Goal: Task Accomplishment & Management: Complete application form

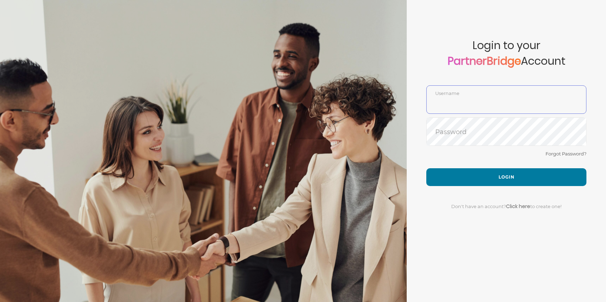
type input "DemoUser"
click at [463, 60] on link "PartnerBridge" at bounding box center [483, 60] width 73 height 15
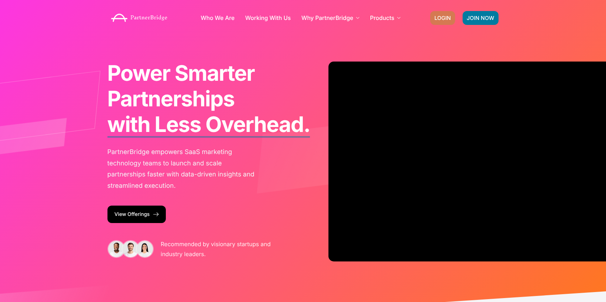
click at [441, 16] on span "LOGIN" at bounding box center [442, 17] width 16 height 5
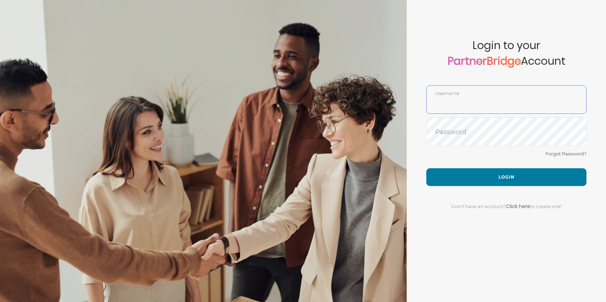
type input "DemoUser"
click at [469, 62] on link "PartnerBridge" at bounding box center [483, 60] width 73 height 15
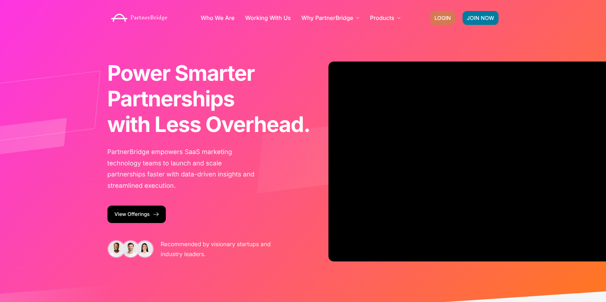
drag, startPoint x: 446, startPoint y: 10, endPoint x: 445, endPoint y: 14, distance: 4.3
click at [446, 10] on div "JOIN NOW LOGIN" at bounding box center [464, 17] width 76 height 21
click at [445, 16] on span "LOGIN" at bounding box center [442, 17] width 16 height 5
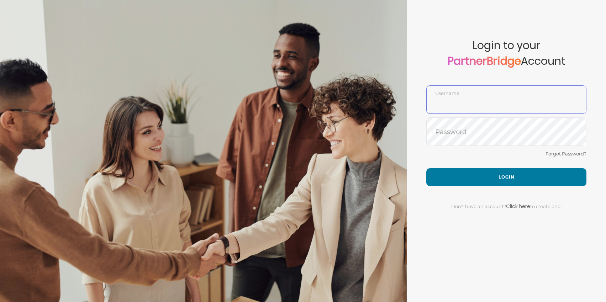
type input "DemoUser"
click at [520, 206] on link "Click here" at bounding box center [518, 206] width 24 height 7
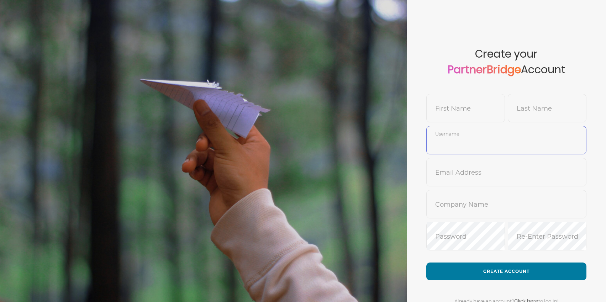
type input "DemoUser"
click at [469, 108] on input "text" at bounding box center [465, 113] width 78 height 17
type input "Jon"
type input "SmokeTester"
type input "jonmead9"
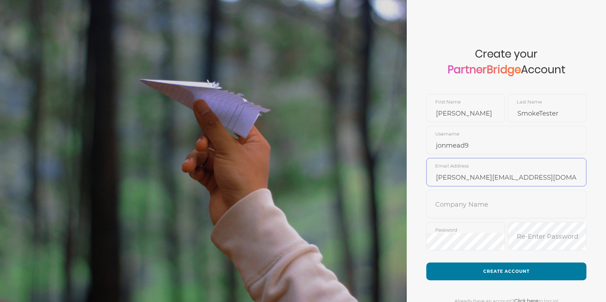
type input "jon@partnerbridge.io"
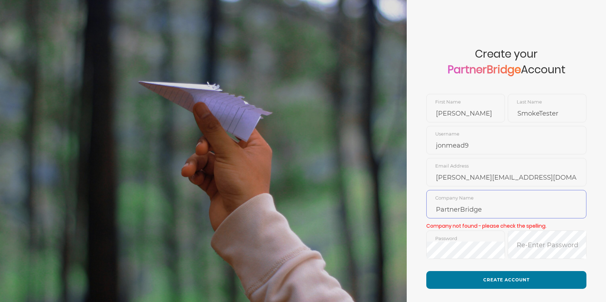
type input "PartnerBridge"
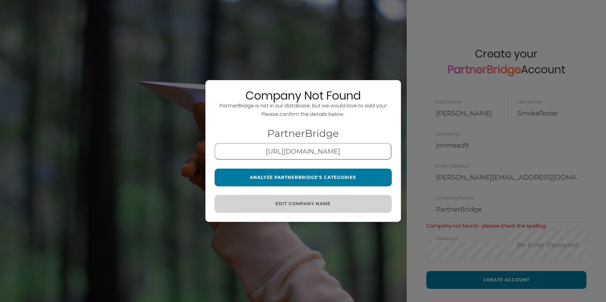
click at [315, 175] on button "Analyze PartnerBridge's Categories" at bounding box center [302, 178] width 177 height 18
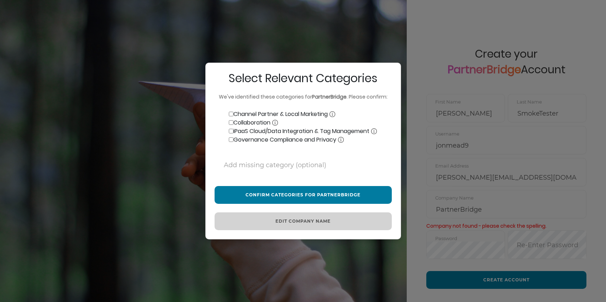
click at [229, 114] on input "Channel Partner & Local Marketing" at bounding box center [231, 114] width 5 height 5
checkbox input "true"
click at [230, 125] on input "Collaboration" at bounding box center [231, 122] width 5 height 5
checkbox input "true"
click at [230, 130] on input "iPaaS Cloud/Data Integration & Tag Management" at bounding box center [231, 131] width 5 height 5
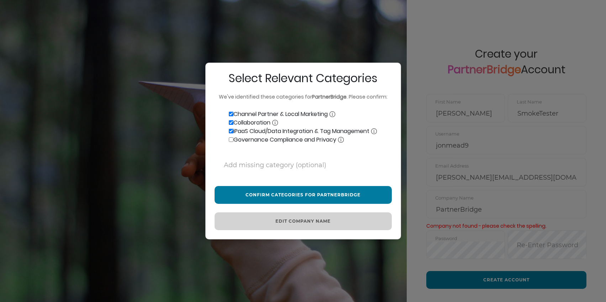
click at [231, 134] on label "iPaaS Cloud/Data Integration & Tag Management" at bounding box center [295, 131] width 162 height 9
click at [231, 133] on input "iPaaS Cloud/Data Integration & Tag Management" at bounding box center [231, 131] width 5 height 5
click at [231, 134] on label "iPaaS Cloud/Data Integration & Tag Management" at bounding box center [295, 131] width 162 height 9
click at [231, 133] on input "iPaaS Cloud/Data Integration & Tag Management" at bounding box center [231, 131] width 5 height 5
checkbox input "true"
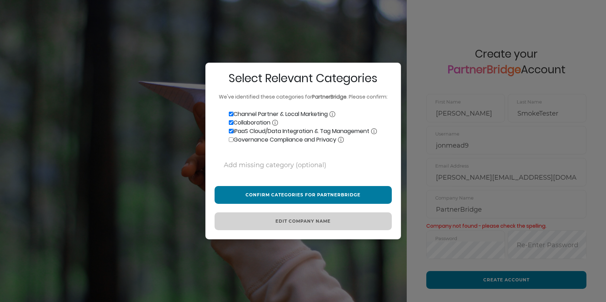
click at [231, 139] on input "Governance Compliance and Privacy" at bounding box center [231, 139] width 5 height 5
checkbox input "true"
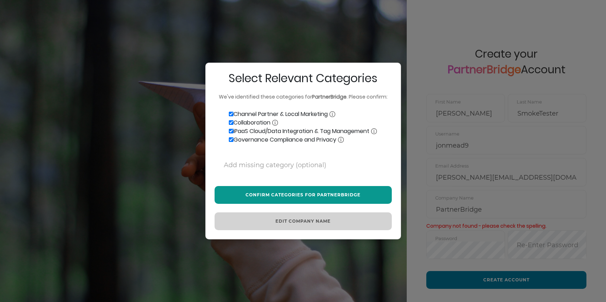
click at [334, 194] on button "Confirm Categories for PartnerBridge" at bounding box center [302, 195] width 177 height 18
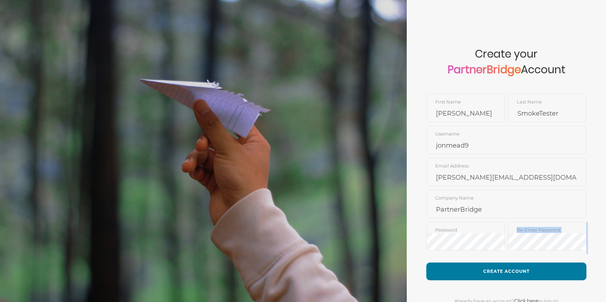
click at [466, 254] on form "Create your PartnerBridge Account Jon First Name SmokeTester Last Name jonmead9…" at bounding box center [505, 166] width 199 height 332
click at [509, 251] on div "Re-Enter Password" at bounding box center [546, 238] width 79 height 32
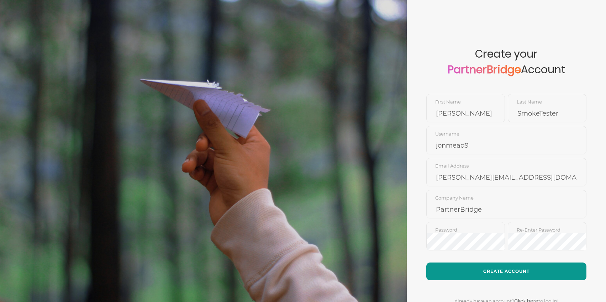
click at [507, 266] on button "Create Account" at bounding box center [506, 271] width 160 height 18
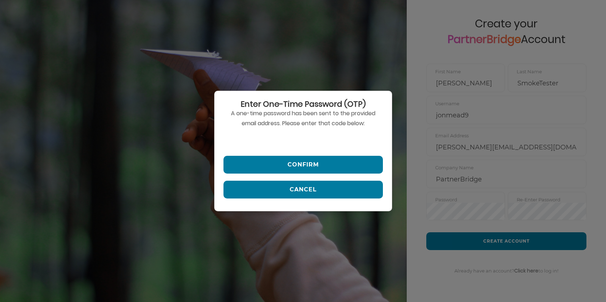
click at [277, 137] on input "text" at bounding box center [302, 140] width 159 height 17
paste input "643809"
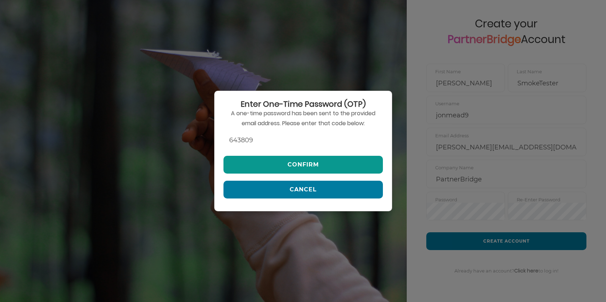
type input "643809"
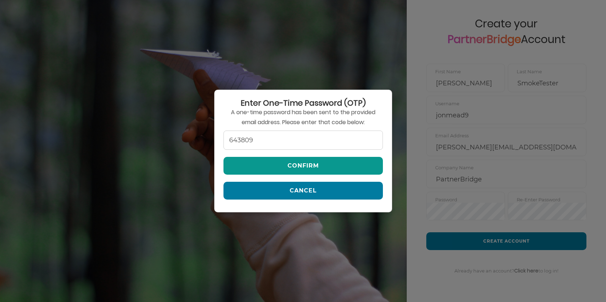
click at [292, 158] on button "Confirm" at bounding box center [302, 166] width 159 height 18
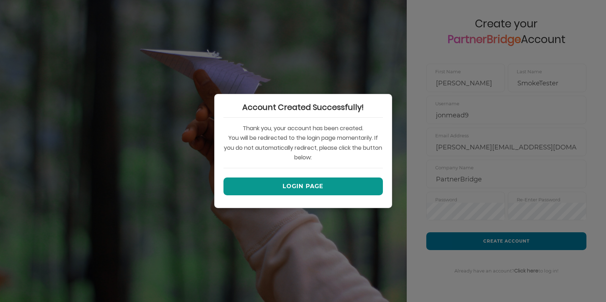
click at [302, 182] on button "Login Page" at bounding box center [302, 186] width 159 height 18
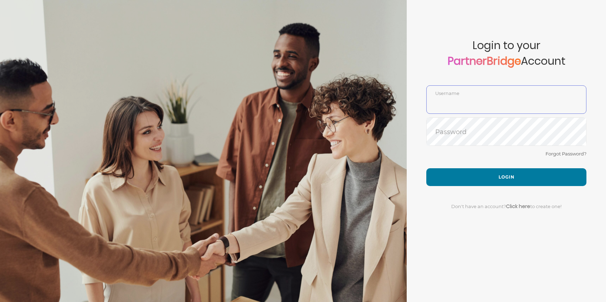
type input "jonmead9"
click at [473, 96] on input "jonmead9" at bounding box center [505, 104] width 159 height 17
click at [427, 108] on input "jonmead9" at bounding box center [505, 104] width 159 height 17
click at [425, 110] on form "Account created successfully! Please enter your username and password below to …" at bounding box center [505, 151] width 199 height 302
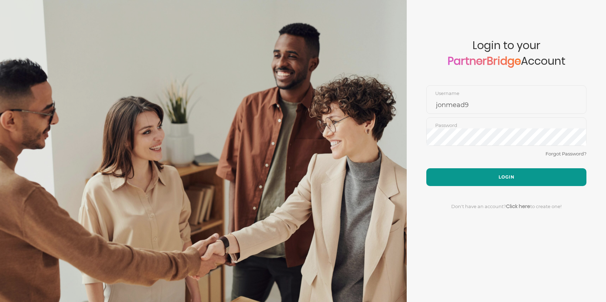
click at [521, 174] on button "Login" at bounding box center [506, 177] width 160 height 18
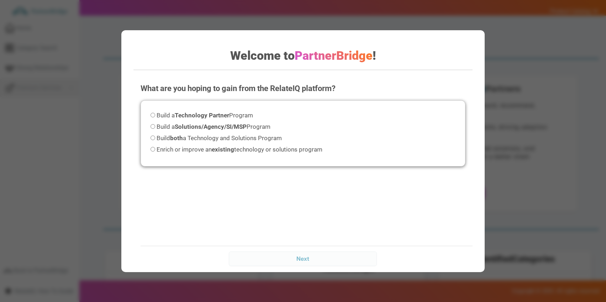
click at [183, 142] on label "Build both a Technology and Solutions Program" at bounding box center [215, 138] width 131 height 10
click at [155, 140] on input "Build both a Technology and Solutions Program" at bounding box center [152, 137] width 5 height 5
radio input "true"
click at [322, 259] on input "Next" at bounding box center [303, 258] width 148 height 14
click at [321, 258] on input "Next" at bounding box center [303, 258] width 148 height 14
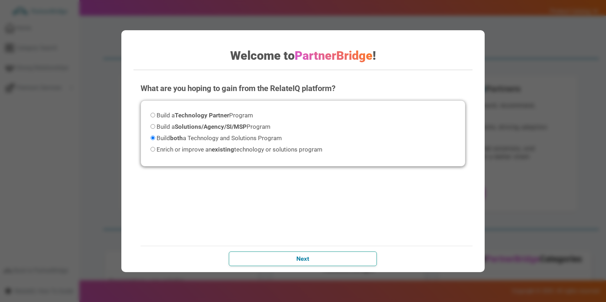
click at [313, 256] on input "Next" at bounding box center [303, 258] width 148 height 14
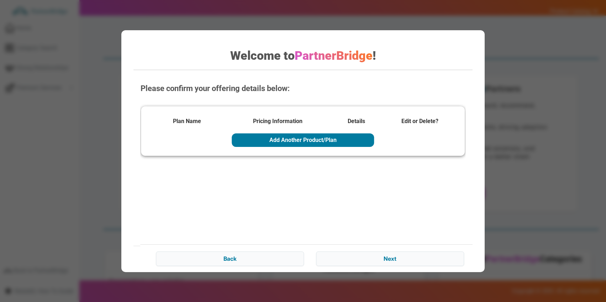
click at [305, 219] on div "Please confirm your offering details below: Plan Name Pricing Information Detai…" at bounding box center [302, 174] width 339 height 196
click at [388, 258] on input "Next" at bounding box center [390, 258] width 148 height 14
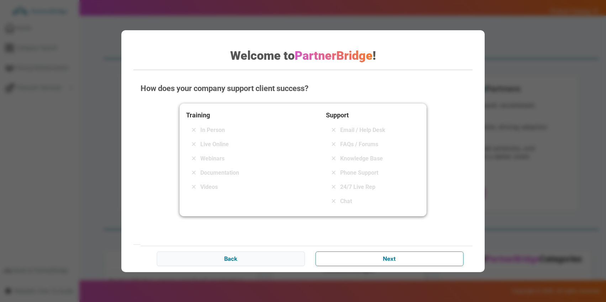
click at [346, 255] on input "Next" at bounding box center [389, 258] width 148 height 14
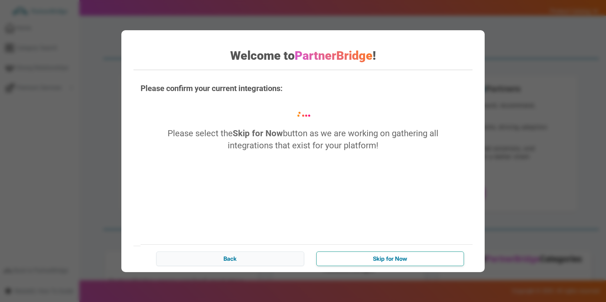
click at [334, 251] on input "Skip for Now" at bounding box center [390, 258] width 148 height 14
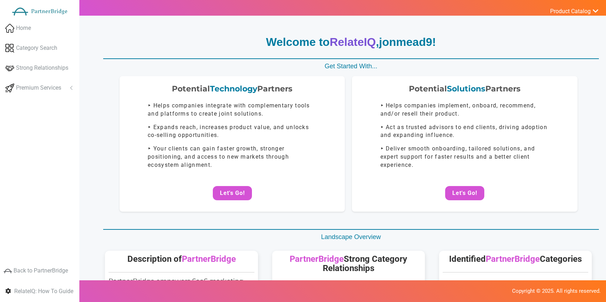
click at [244, 190] on button "Let's Go!" at bounding box center [232, 193] width 39 height 14
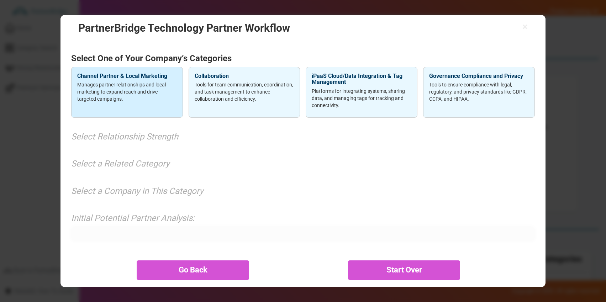
click at [153, 106] on div "Channel Partner & Local Marketing Manages partner relationships and local marke…" at bounding box center [127, 92] width 112 height 51
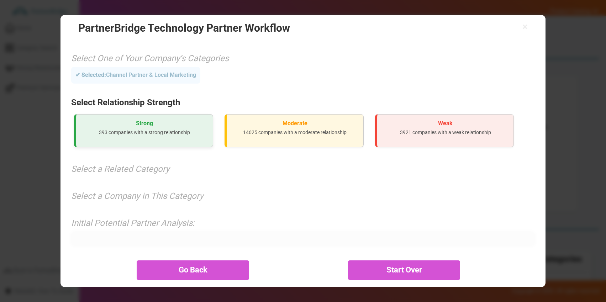
click at [149, 130] on p "393 companies with a strong relationship" at bounding box center [144, 132] width 125 height 7
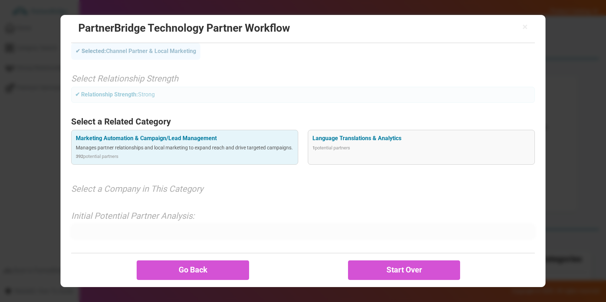
scroll to position [24, 0]
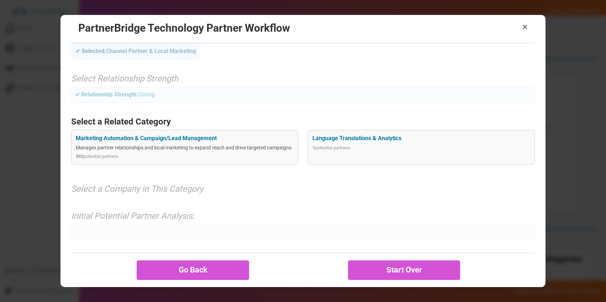
click at [522, 32] on div "× PartnerBridge Technology Partner Workflow" at bounding box center [302, 29] width 463 height 28
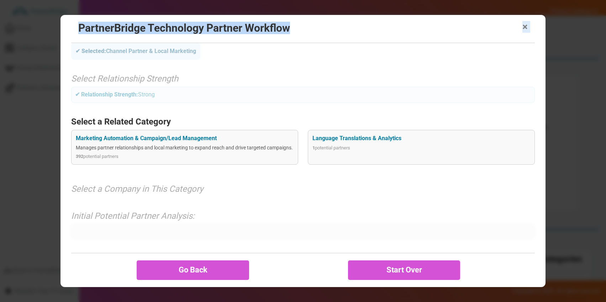
click at [523, 29] on span "×" at bounding box center [524, 27] width 5 height 10
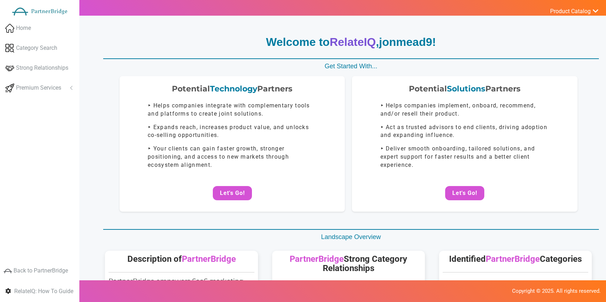
click at [326, 68] on span "Get Started With..." at bounding box center [350, 66] width 53 height 7
click at [567, 11] on span "Product Catalog" at bounding box center [570, 11] width 41 height 7
click at [531, 77] on link "Log Out" at bounding box center [557, 76] width 84 height 14
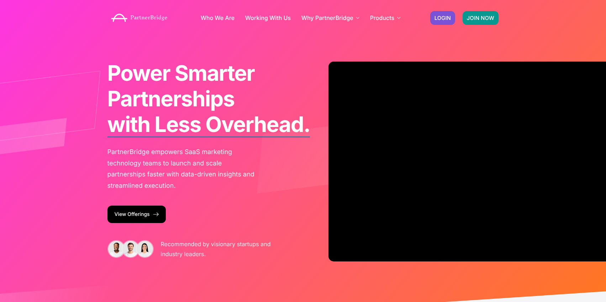
click at [479, 18] on span "JOIN NOW" at bounding box center [480, 17] width 27 height 5
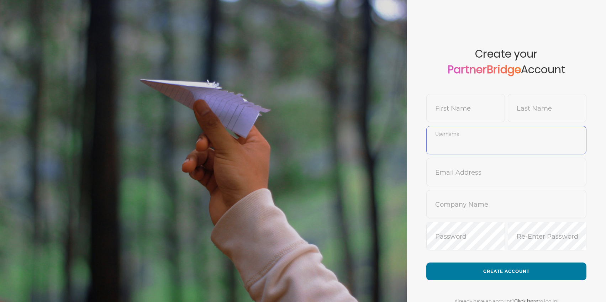
type input "jonmead9"
drag, startPoint x: 433, startPoint y: 110, endPoint x: 437, endPoint y: 109, distance: 4.2
click at [433, 110] on input "text" at bounding box center [465, 113] width 78 height 17
type input "Will"
type input "Schnabel"
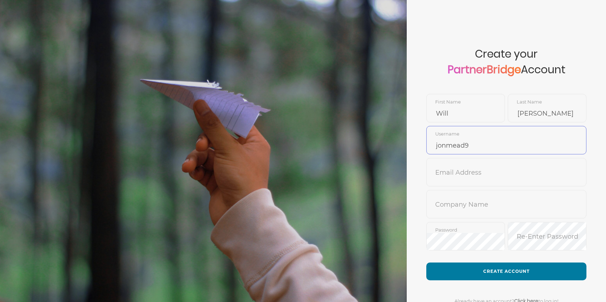
type input "w"
type input "WillSchabel-Demo"
click at [495, 171] on input "text" at bounding box center [505, 177] width 159 height 17
type input "Will@drip.com"
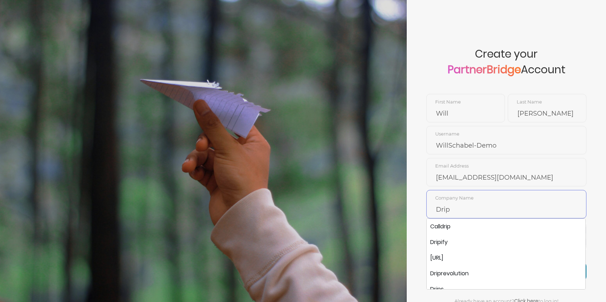
type input "Drip"
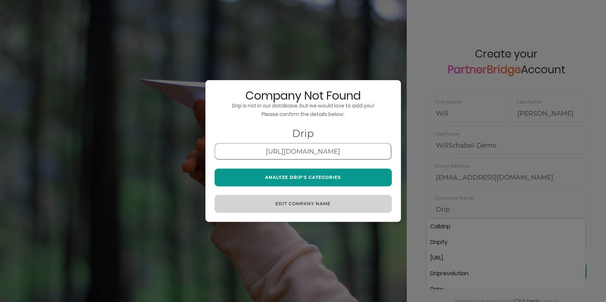
click at [315, 178] on button "Analyze Drip's Categories" at bounding box center [302, 178] width 177 height 18
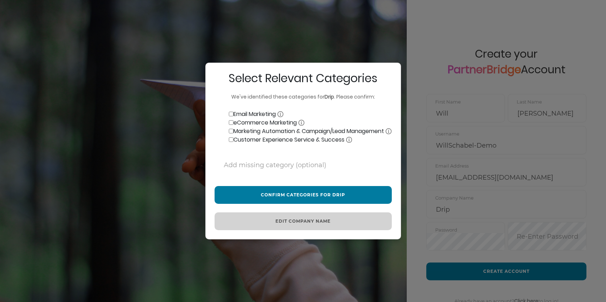
click at [234, 110] on label "Email Marketing" at bounding box center [248, 114] width 69 height 9
click at [233, 112] on input "Email Marketing" at bounding box center [231, 114] width 5 height 5
checkbox input "true"
click at [232, 120] on input "eCommerce Marketing" at bounding box center [231, 122] width 5 height 5
checkbox input "true"
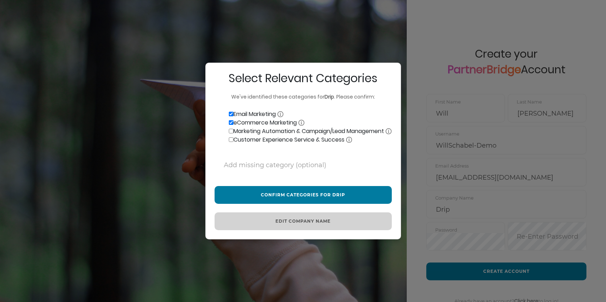
click at [231, 132] on input "Marketing Automation & Campaign/Lead Management" at bounding box center [231, 131] width 5 height 5
checkbox input "true"
click at [231, 142] on input "Customer Experience Service & Success" at bounding box center [231, 139] width 5 height 5
checkbox input "true"
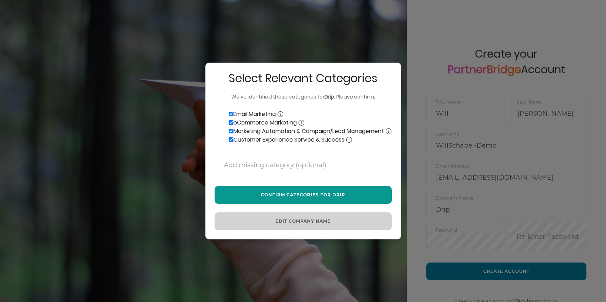
drag, startPoint x: 284, startPoint y: 198, endPoint x: 295, endPoint y: 197, distance: 10.7
click at [284, 198] on button "Confirm Categories for Drip" at bounding box center [302, 195] width 177 height 18
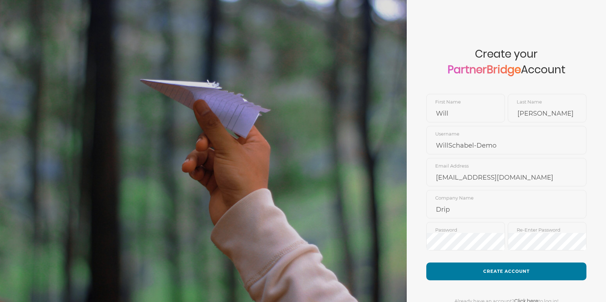
click at [507, 255] on form "Create your PartnerBridge Account Will First Name Schnabel Last Name WillSchabe…" at bounding box center [505, 166] width 199 height 332
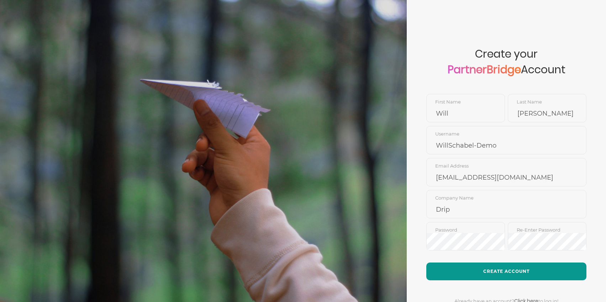
click at [505, 267] on button "Create Account" at bounding box center [506, 271] width 160 height 18
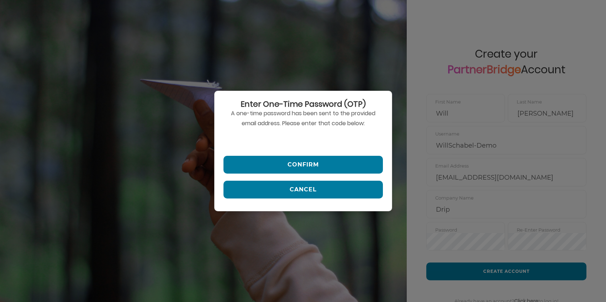
click at [295, 139] on input "text" at bounding box center [302, 140] width 159 height 17
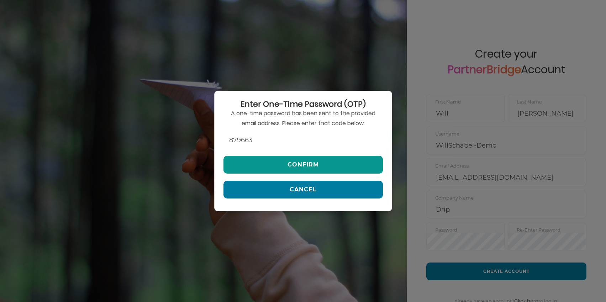
type input "879663"
click at [290, 168] on button "Confirm" at bounding box center [302, 165] width 159 height 18
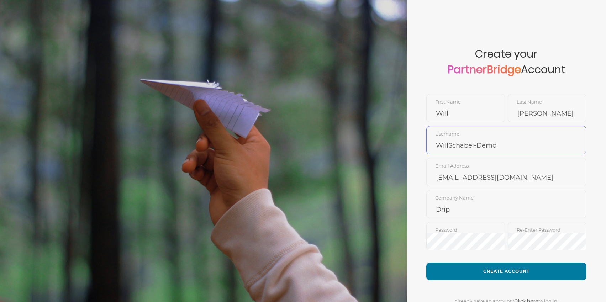
click at [472, 145] on input "WillSchabel-Demo" at bounding box center [505, 145] width 159 height 17
click at [477, 145] on input "WillSchabel-Demo" at bounding box center [505, 145] width 159 height 17
type input "WillSchabelDemo"
click at [501, 261] on form "Create your PartnerBridge Account Will First Name Schnabel Last Name WillSchabe…" at bounding box center [505, 166] width 199 height 332
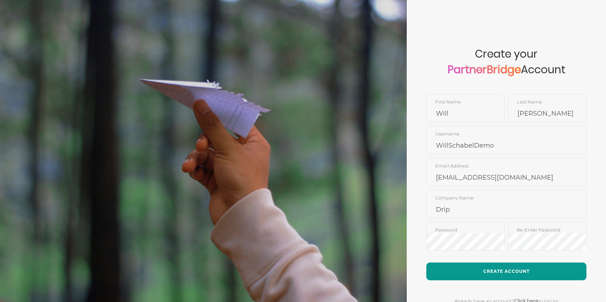
click at [504, 267] on button "Create Account" at bounding box center [506, 271] width 160 height 18
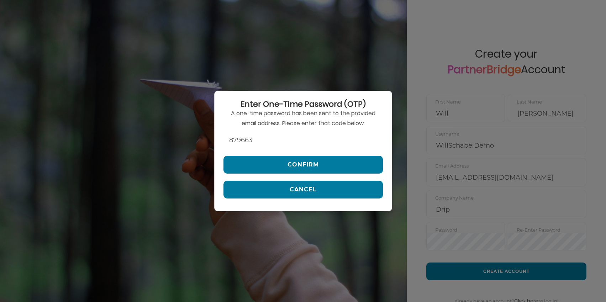
click at [255, 136] on input "879663" at bounding box center [302, 140] width 159 height 17
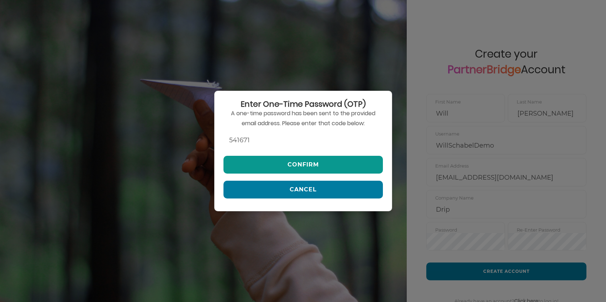
type input "541671"
click at [275, 156] on button "Confirm" at bounding box center [302, 165] width 159 height 18
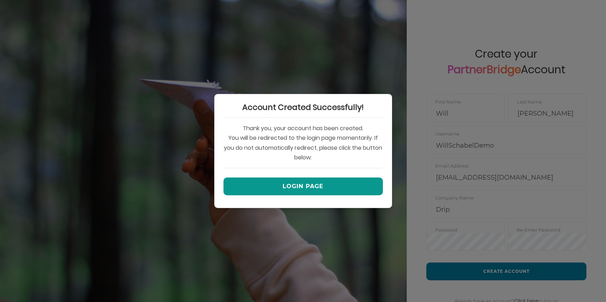
click at [308, 183] on button "Login Page" at bounding box center [302, 186] width 159 height 18
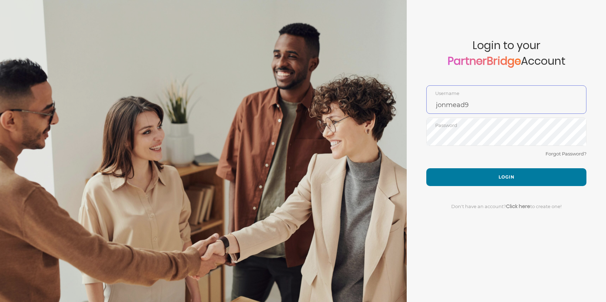
click at [480, 100] on input "jonmead9" at bounding box center [505, 104] width 159 height 17
click at [480, 99] on input "jonmead9" at bounding box center [505, 104] width 159 height 17
type input "WillSchabelDemo"
drag, startPoint x: 451, startPoint y: 164, endPoint x: 452, endPoint y: 167, distance: 3.7
click at [451, 164] on div "Forgot Password?" at bounding box center [506, 158] width 160 height 19
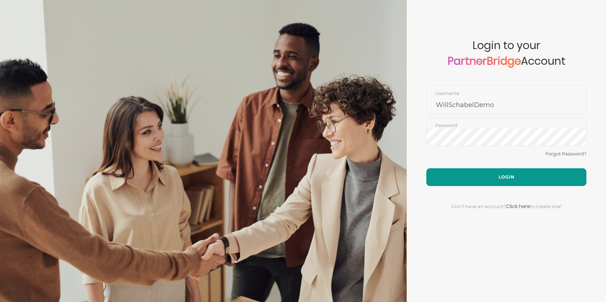
click at [456, 172] on button "Login" at bounding box center [506, 177] width 160 height 18
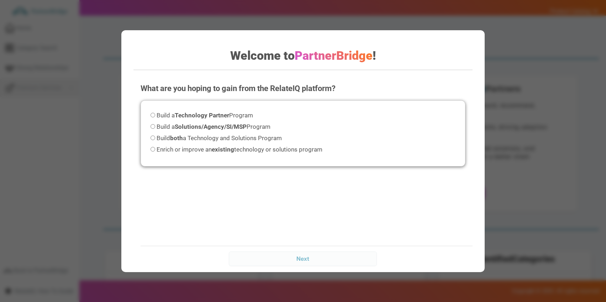
click at [268, 142] on label "Build both a Technology and Solutions Program" at bounding box center [215, 138] width 131 height 10
click at [155, 140] on input "Build both a Technology and Solutions Program" at bounding box center [152, 137] width 5 height 5
radio input "true"
click at [320, 255] on input "Next" at bounding box center [303, 258] width 148 height 14
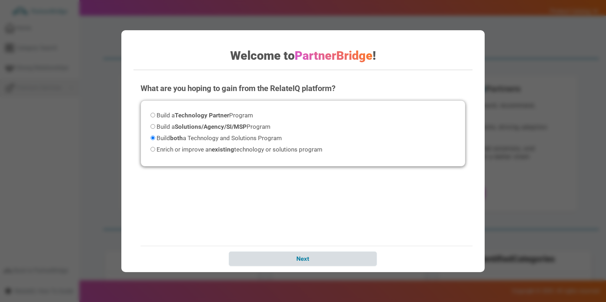
drag, startPoint x: 307, startPoint y: 247, endPoint x: 307, endPoint y: 256, distance: 8.9
click at [307, 247] on div "Next" at bounding box center [309, 258] width 339 height 25
click at [307, 256] on input "Next" at bounding box center [303, 258] width 148 height 14
click at [309, 255] on input "Next" at bounding box center [303, 258] width 148 height 14
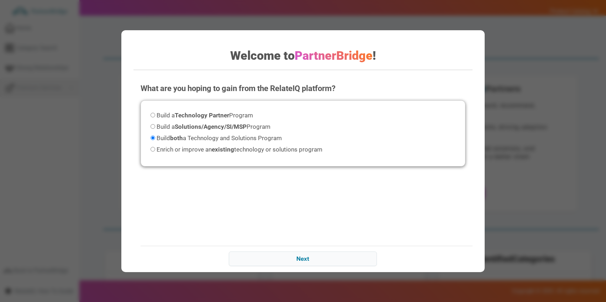
drag, startPoint x: 345, startPoint y: 218, endPoint x: 325, endPoint y: 226, distance: 21.7
click at [345, 218] on div "What are you hoping to gain from the RelateIQ platform? Please select an option…" at bounding box center [302, 174] width 339 height 196
click at [309, 256] on input "Next" at bounding box center [303, 258] width 148 height 14
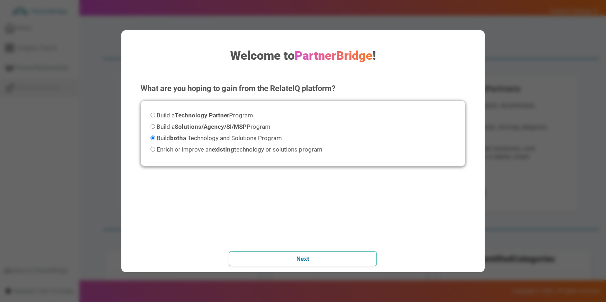
click at [309, 256] on input "Next" at bounding box center [303, 258] width 148 height 14
click at [311, 256] on input "Next" at bounding box center [303, 258] width 148 height 14
drag, startPoint x: 311, startPoint y: 256, endPoint x: 310, endPoint y: 252, distance: 3.6
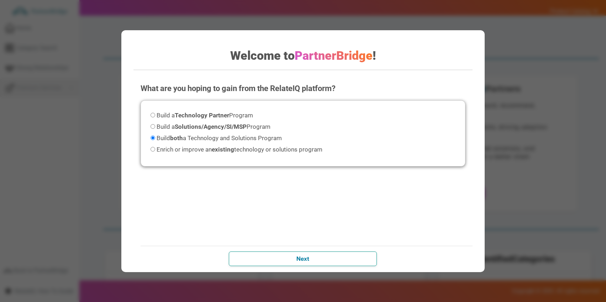
click at [311, 256] on input "Next" at bounding box center [303, 258] width 148 height 14
click at [240, 139] on span "Build both a Technology and Solutions Program" at bounding box center [218, 137] width 125 height 7
click at [155, 139] on input "Build both a Technology and Solutions Program" at bounding box center [152, 137] width 5 height 5
click at [240, 138] on span "Build both a Technology and Solutions Program" at bounding box center [218, 137] width 125 height 7
click at [155, 138] on input "Build both a Technology and Solutions Program" at bounding box center [152, 137] width 5 height 5
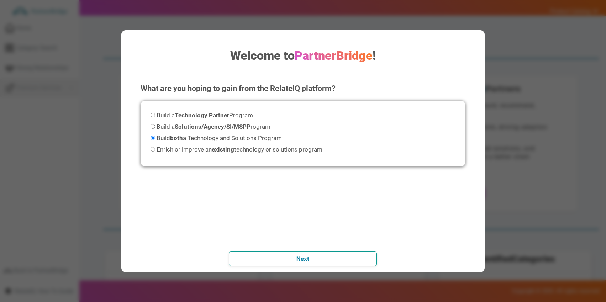
click at [306, 258] on input "Next" at bounding box center [303, 258] width 148 height 14
click at [305, 257] on input "Next" at bounding box center [303, 258] width 148 height 14
drag, startPoint x: 305, startPoint y: 257, endPoint x: 307, endPoint y: 251, distance: 5.8
click at [305, 256] on input "Next" at bounding box center [303, 258] width 148 height 14
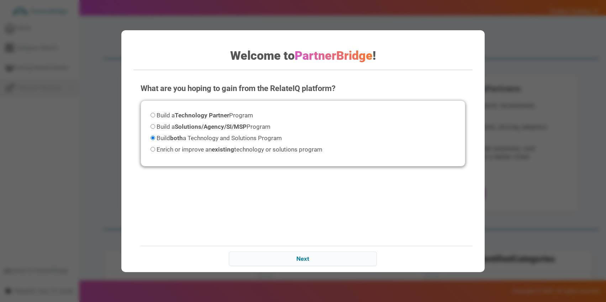
click at [316, 223] on div "What are you hoping to gain from the RelateIQ platform? Please select an option…" at bounding box center [302, 174] width 339 height 196
click at [349, 260] on input "Next" at bounding box center [303, 258] width 148 height 14
drag, startPoint x: 349, startPoint y: 260, endPoint x: 349, endPoint y: 256, distance: 3.9
click at [349, 260] on input "Next" at bounding box center [303, 258] width 148 height 14
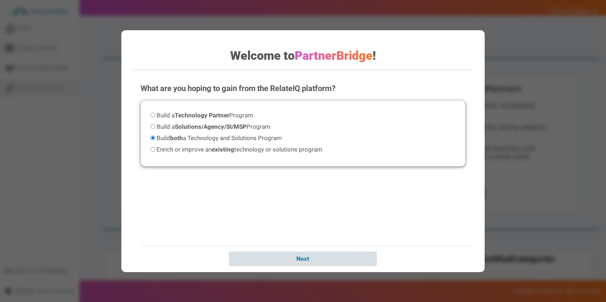
drag, startPoint x: 340, startPoint y: 230, endPoint x: 346, endPoint y: 253, distance: 23.9
click at [341, 231] on div "What are you hoping to gain from the RelateIQ platform? Please select an option…" at bounding box center [302, 174] width 339 height 196
click at [347, 264] on input "Next" at bounding box center [303, 258] width 148 height 14
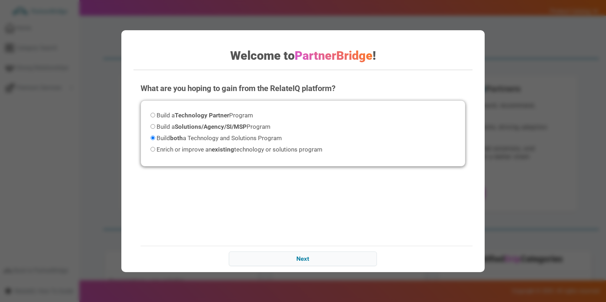
click at [206, 126] on strong "Solutions/Agency/SI/MSP" at bounding box center [211, 126] width 72 height 7
click at [155, 126] on input "Build a Solutions/Agency/SI/MSP Program" at bounding box center [152, 126] width 5 height 5
radio input "true"
click at [207, 133] on div "Build a Technology Partner Program Build a Solutions/Agency/SI/MSP Program Buil…" at bounding box center [302, 133] width 325 height 66
click at [209, 137] on span "Build both a Technology and Solutions Program" at bounding box center [218, 137] width 125 height 7
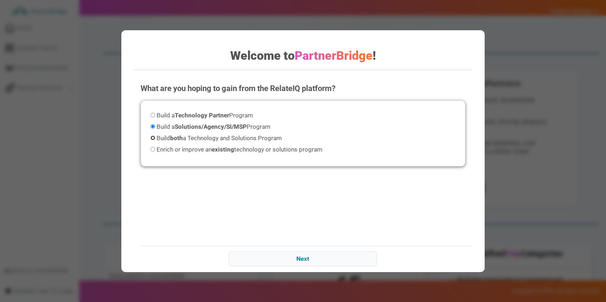
click at [155, 137] on input "Build both a Technology and Solutions Program" at bounding box center [152, 137] width 5 height 5
radio input "true"
click at [329, 263] on input "Next" at bounding box center [303, 258] width 148 height 14
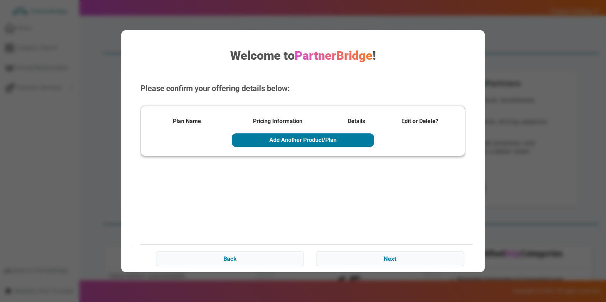
scroll to position [4, 0]
click at [350, 257] on input "Next" at bounding box center [390, 258] width 148 height 14
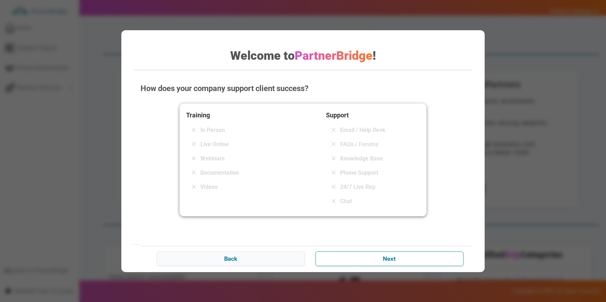
click at [365, 258] on input "Next" at bounding box center [389, 258] width 148 height 14
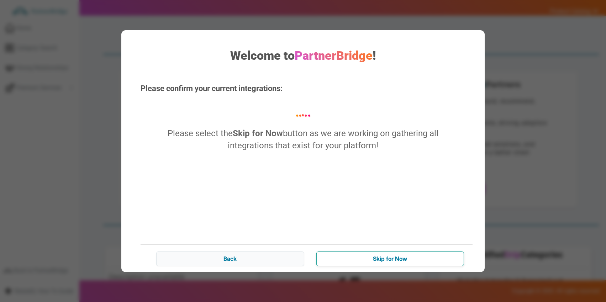
click at [366, 258] on input "Skip for Now" at bounding box center [390, 258] width 148 height 14
click at [389, 258] on input "Skip for Now" at bounding box center [390, 258] width 148 height 14
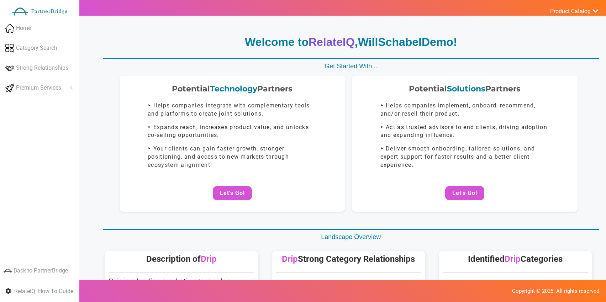
click at [213, 62] on p "Get Started With..." at bounding box center [351, 66] width 496 height 9
click at [563, 17] on div at bounding box center [348, 11] width 515 height 23
click at [561, 15] on link "Product Catalog" at bounding box center [570, 11] width 57 height 10
click at [550, 73] on link "Log Out" at bounding box center [557, 76] width 84 height 14
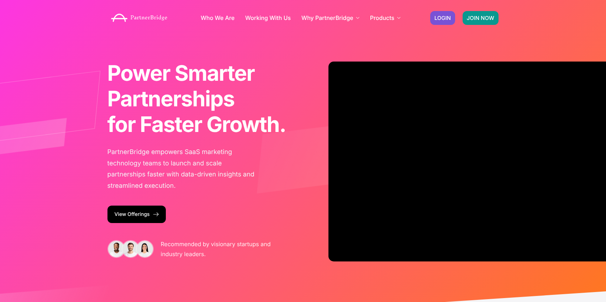
click at [475, 19] on span "JOIN NOW" at bounding box center [480, 17] width 27 height 5
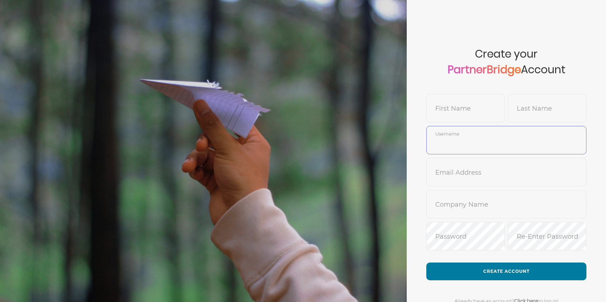
type input "jonmead9"
click at [474, 111] on input "text" at bounding box center [465, 113] width 78 height 17
click at [449, 113] on input "Justin" at bounding box center [465, 113] width 78 height 17
type input "Jordan"
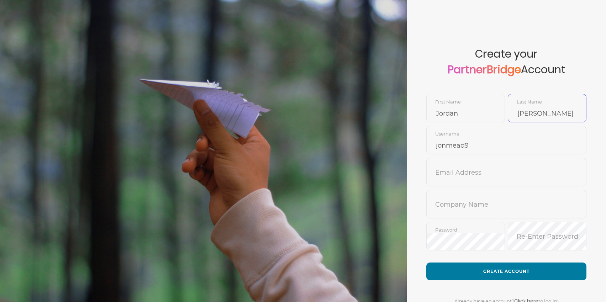
type input "Orlick"
type input "JordanOrlick"
paste input "jordan@letzchat.com"
type input "jordan@letzchat.com"
click at [455, 227] on li "LetzChat" at bounding box center [505, 227] width 159 height 16
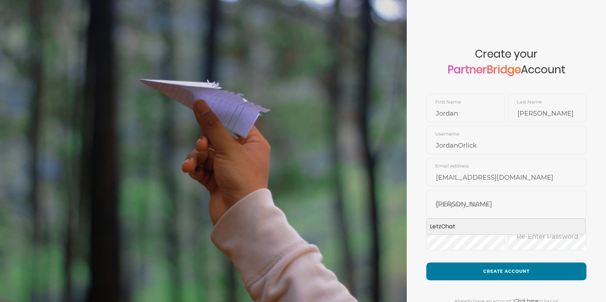
type input "LetzChat"
click at [456, 252] on div "Password" at bounding box center [465, 238] width 79 height 32
click at [480, 180] on input "jordan@letzchat.com" at bounding box center [505, 177] width 159 height 17
click at [447, 178] on input "jordan@letzchat.com" at bounding box center [505, 177] width 159 height 17
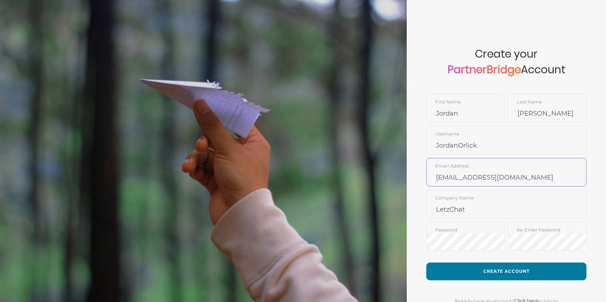
click at [447, 178] on input "jordan@letzchat.com" at bounding box center [505, 177] width 159 height 17
click at [465, 178] on input "jon@letzchat.com" at bounding box center [505, 177] width 159 height 17
type input "jon@partnerbridge.io"
click at [480, 254] on form "Create your PartnerBridge Account Jordan First Name Orlick Last Name JordanOrli…" at bounding box center [505, 166] width 199 height 332
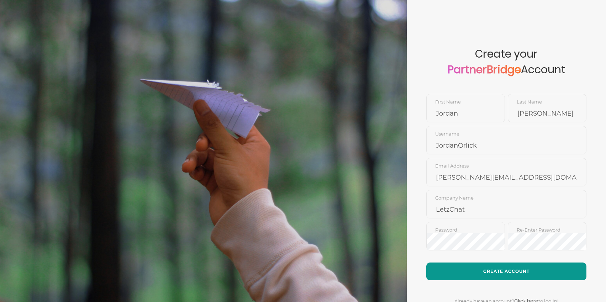
click at [484, 265] on button "Create Account" at bounding box center [506, 271] width 160 height 18
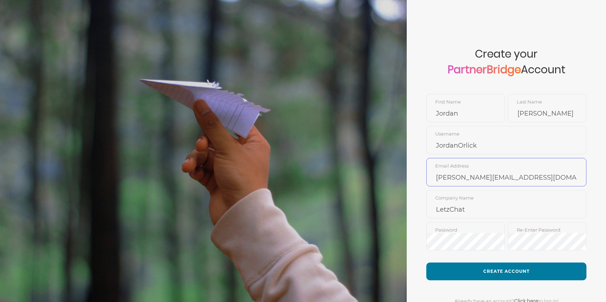
click at [479, 175] on input "jon@partnerbridge.io" at bounding box center [505, 177] width 159 height 17
type input "jordan@letzchat.com"
click at [498, 254] on form "Create your PartnerBridge Account Jordan First Name Orlick Last Name JordanOrli…" at bounding box center [505, 166] width 199 height 332
click at [500, 260] on form "Create your PartnerBridge Account Jordan First Name Orlick Last Name JordanOrli…" at bounding box center [505, 166] width 199 height 332
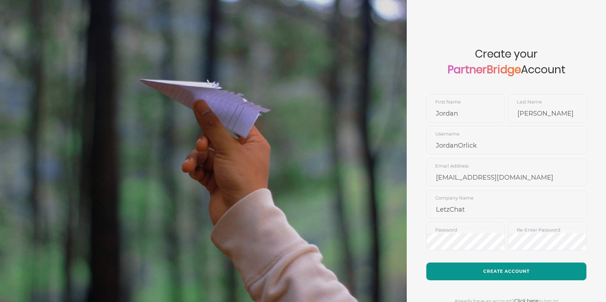
click at [500, 263] on button "Create Account" at bounding box center [506, 271] width 160 height 18
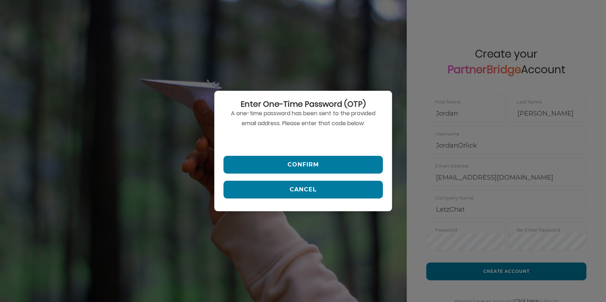
click at [309, 144] on input "text" at bounding box center [302, 140] width 159 height 17
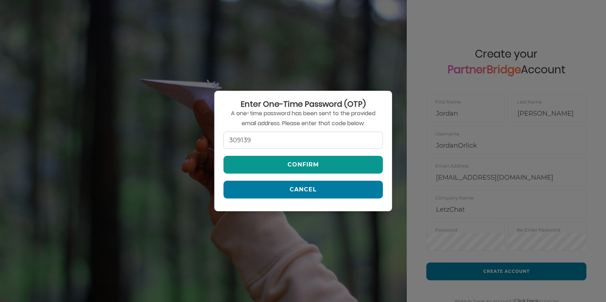
click at [332, 166] on button "Confirm" at bounding box center [302, 165] width 159 height 18
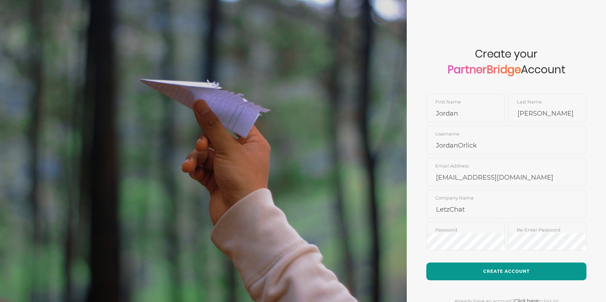
click at [492, 265] on button "Create Account" at bounding box center [506, 271] width 160 height 18
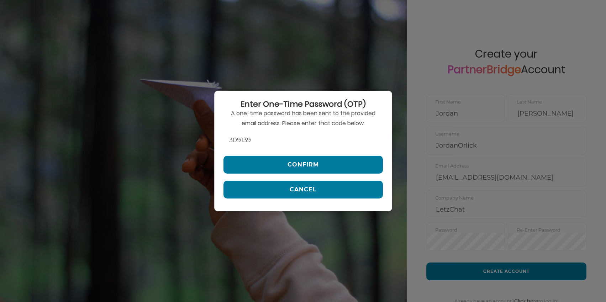
click at [303, 136] on input "309139" at bounding box center [302, 140] width 159 height 17
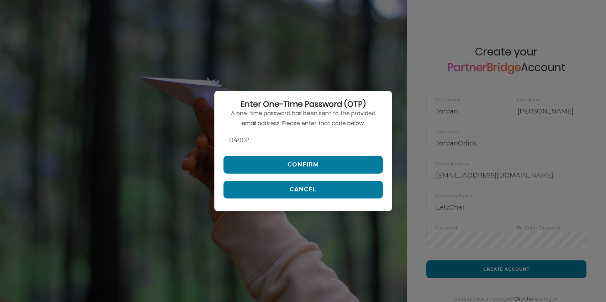
scroll to position [1, 0]
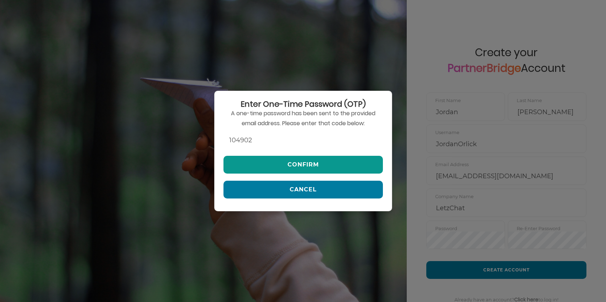
type input "104902"
click at [299, 160] on button "Confirm" at bounding box center [302, 165] width 159 height 18
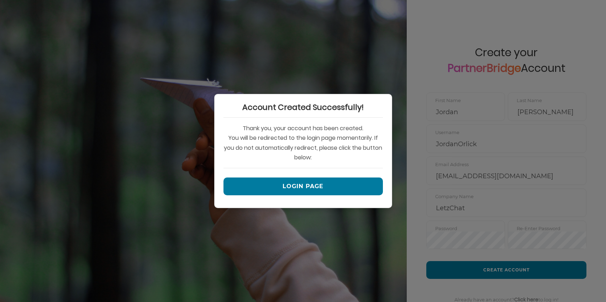
click at [302, 175] on div "Account Created Successfully! Thank you, your account has been created. You wil…" at bounding box center [303, 151] width 178 height 114
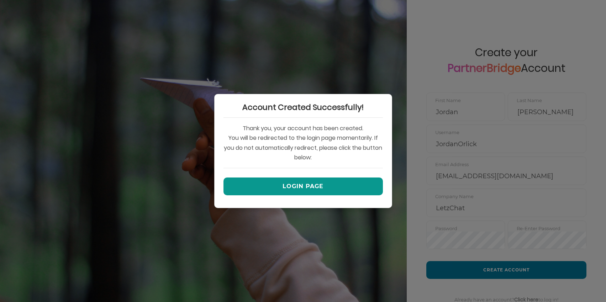
click at [302, 178] on button "Login Page" at bounding box center [302, 186] width 159 height 18
click at [313, 181] on button "Login Page" at bounding box center [302, 186] width 159 height 18
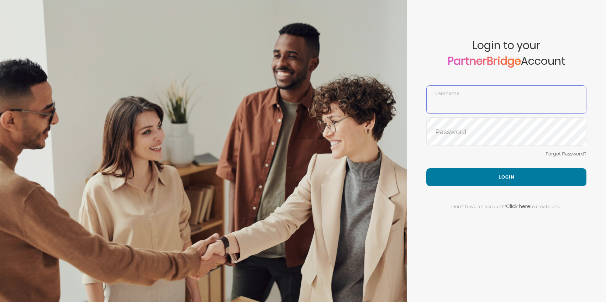
type input "JordanOrlick"
click at [454, 96] on input "JordanOrlick" at bounding box center [505, 104] width 159 height 17
click at [454, 95] on div "JordanOrlick Username" at bounding box center [506, 99] width 160 height 28
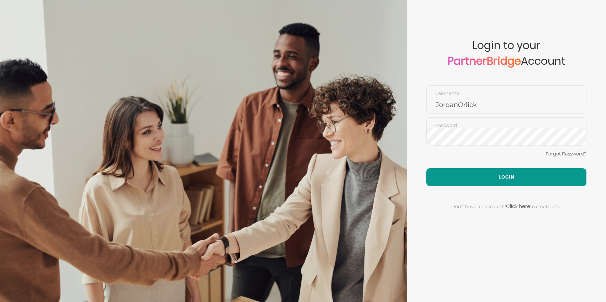
click at [503, 173] on button "Login" at bounding box center [506, 177] width 160 height 18
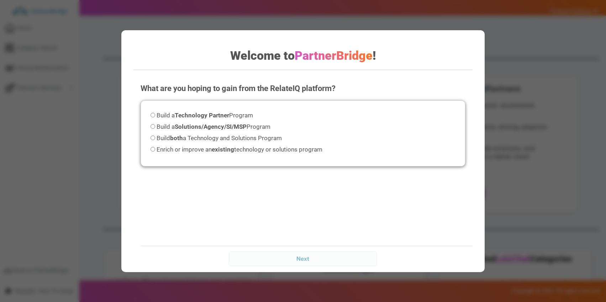
click at [232, 136] on span "Build both a Technology and Solutions Program" at bounding box center [218, 137] width 125 height 7
click at [155, 136] on input "Build both a Technology and Solutions Program" at bounding box center [152, 137] width 5 height 5
radio input "true"
click at [343, 256] on input "Next" at bounding box center [303, 258] width 148 height 14
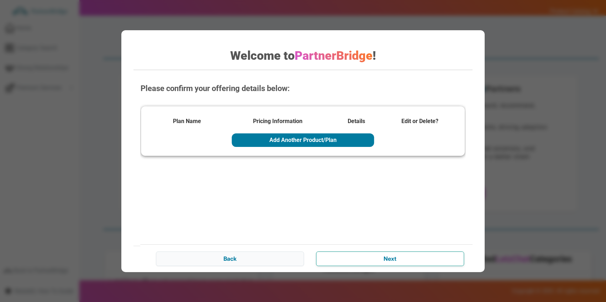
click at [412, 259] on input "Next" at bounding box center [390, 258] width 148 height 14
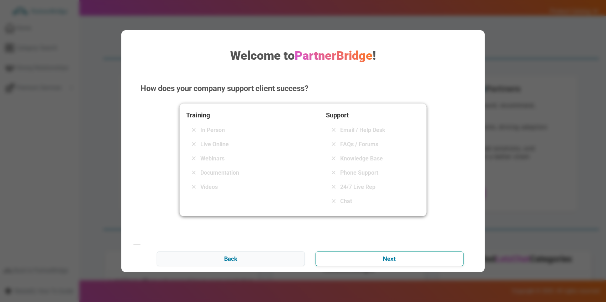
click at [352, 263] on input "Next" at bounding box center [389, 258] width 148 height 14
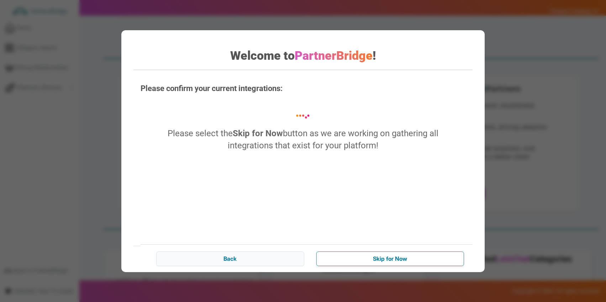
click at [343, 260] on input "Skip for Now" at bounding box center [390, 258] width 148 height 14
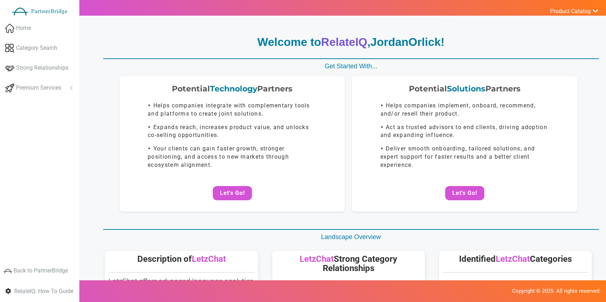
click at [168, 38] on p "Welcome to RelateIQ , JordanOrlick !" at bounding box center [351, 42] width 496 height 16
click at [144, 41] on p "Welcome to RelateIQ , JordanOrlick !" at bounding box center [351, 42] width 496 height 16
